Goal: Navigation & Orientation: Find specific page/section

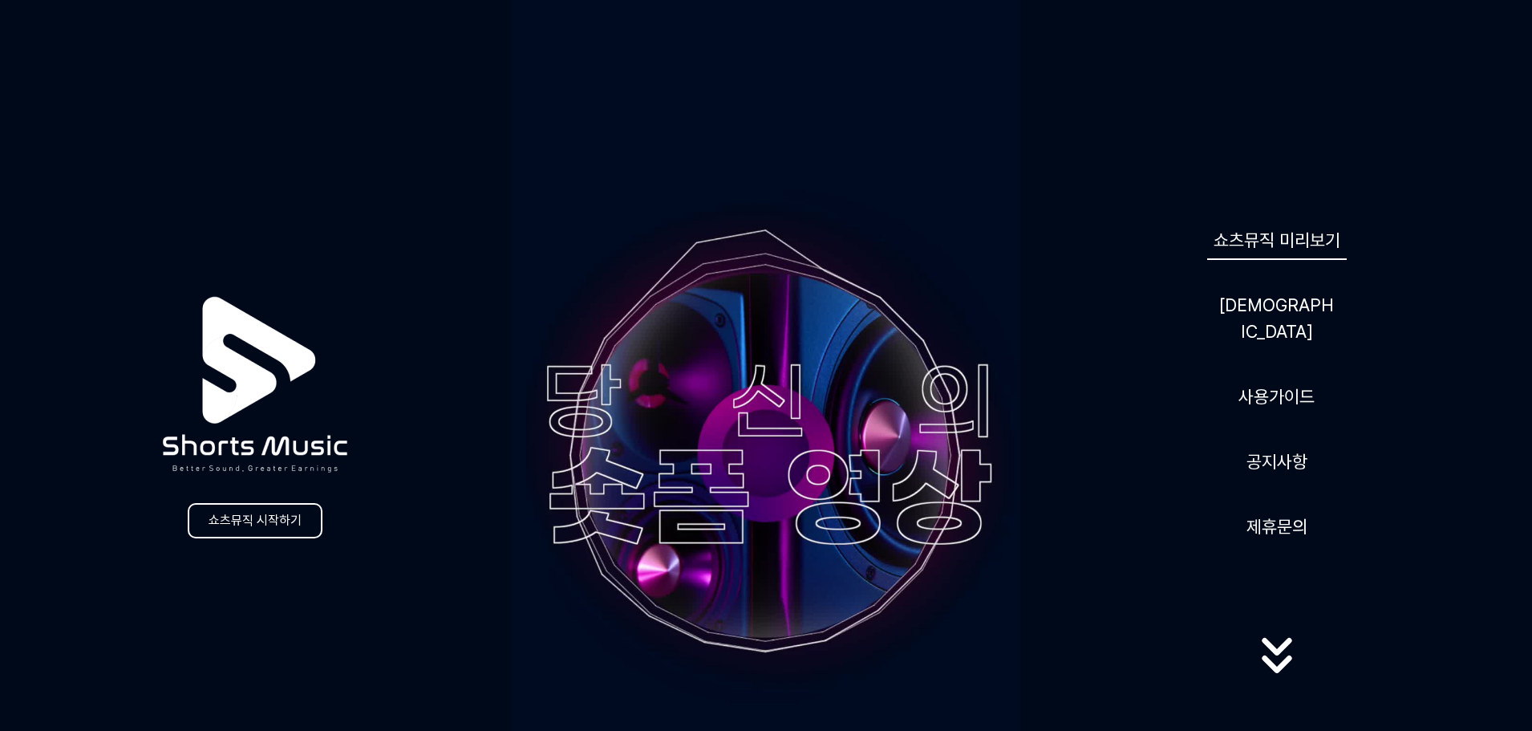
click at [1289, 260] on link "쇼츠뮤직 미리보기" at bounding box center [1277, 240] width 140 height 39
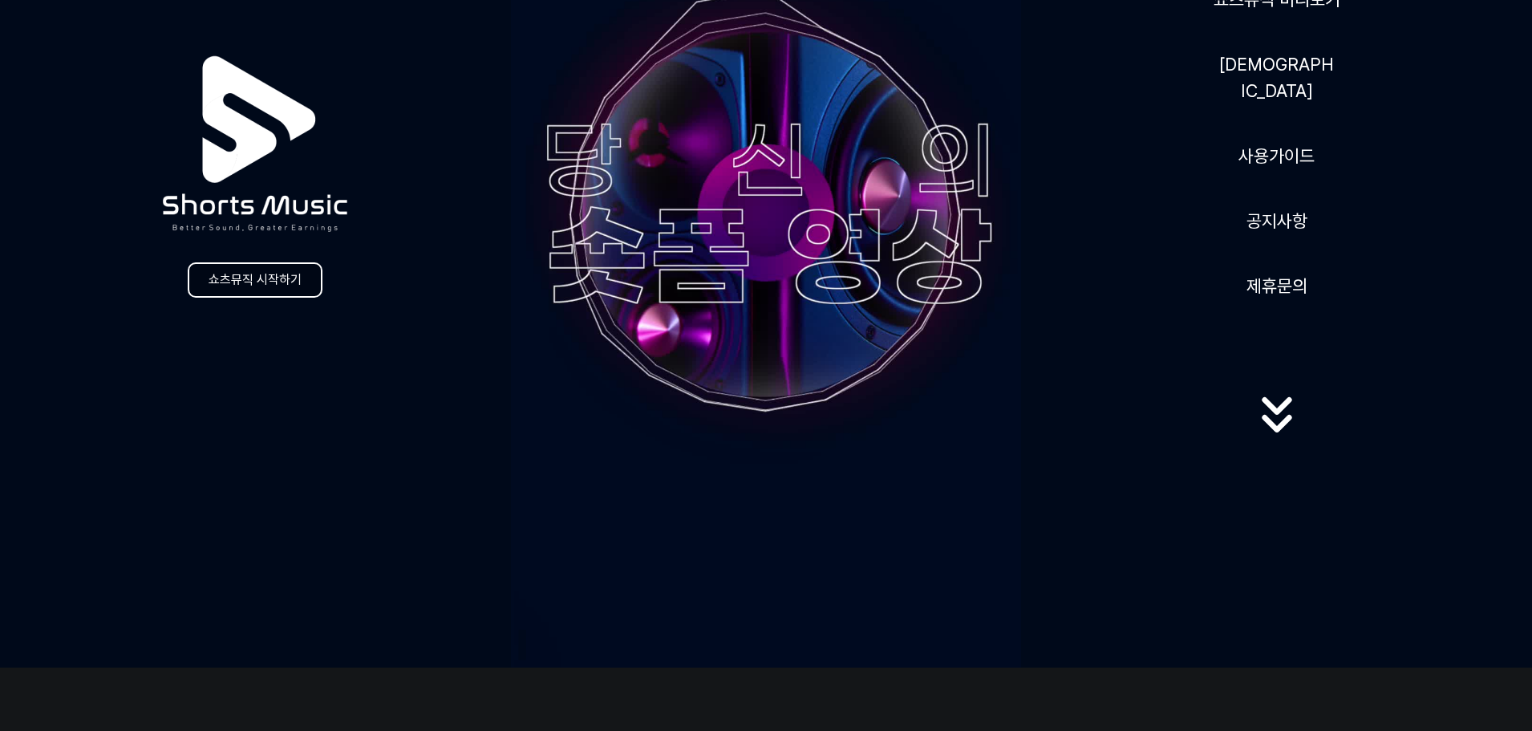
click at [259, 287] on link "쇼츠뮤직 시작하기" at bounding box center [255, 279] width 135 height 35
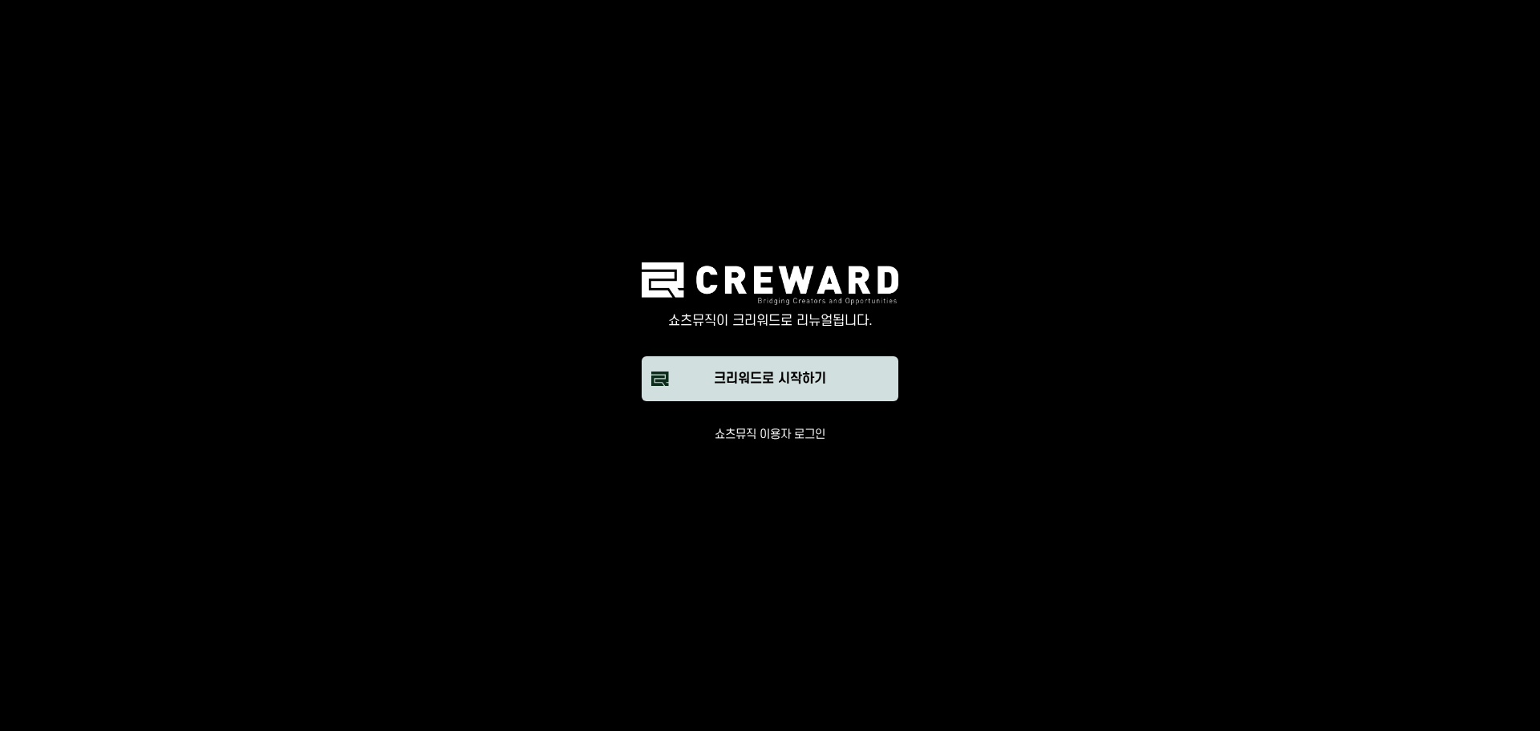
click at [769, 378] on div "크리워드로 시작하기" at bounding box center [770, 378] width 112 height 19
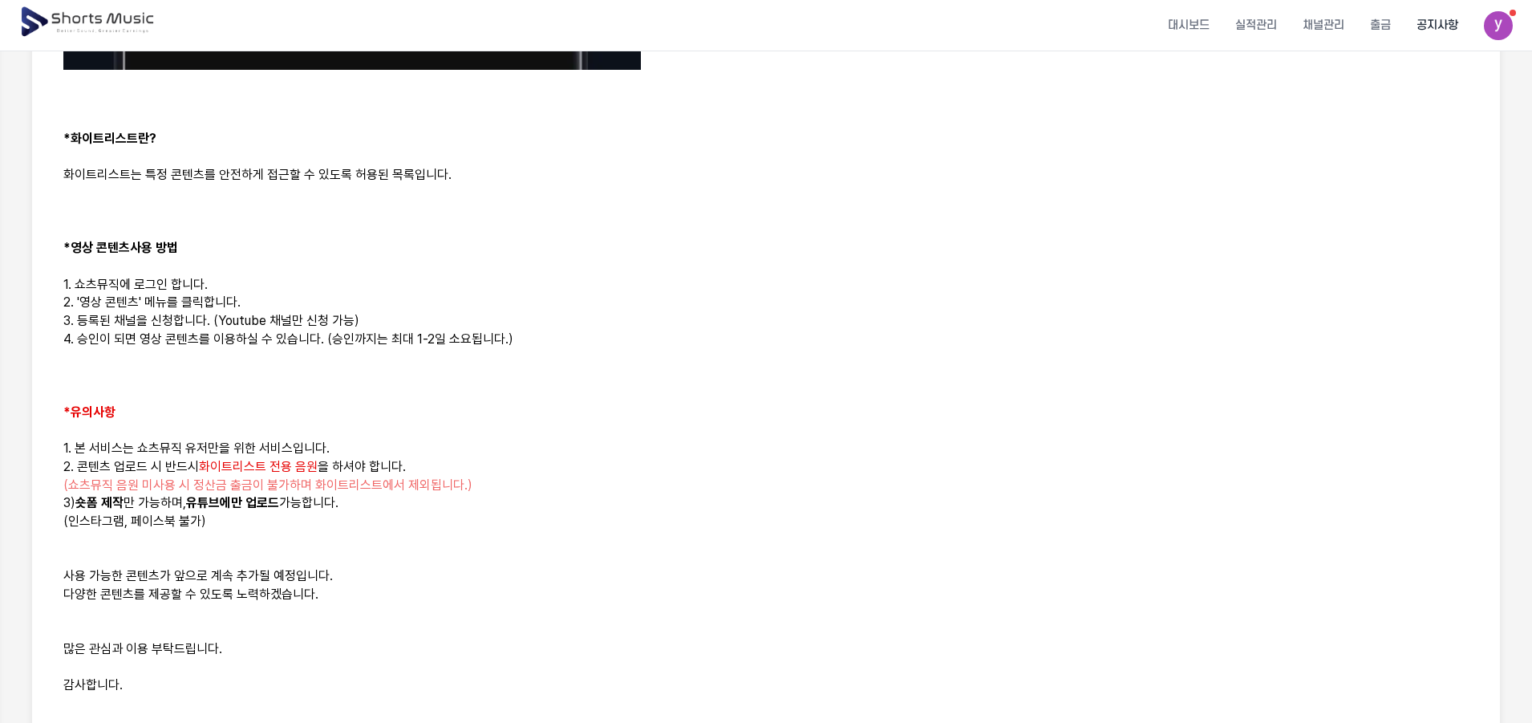
scroll to position [1042, 0]
